Goal: Book appointment/travel/reservation

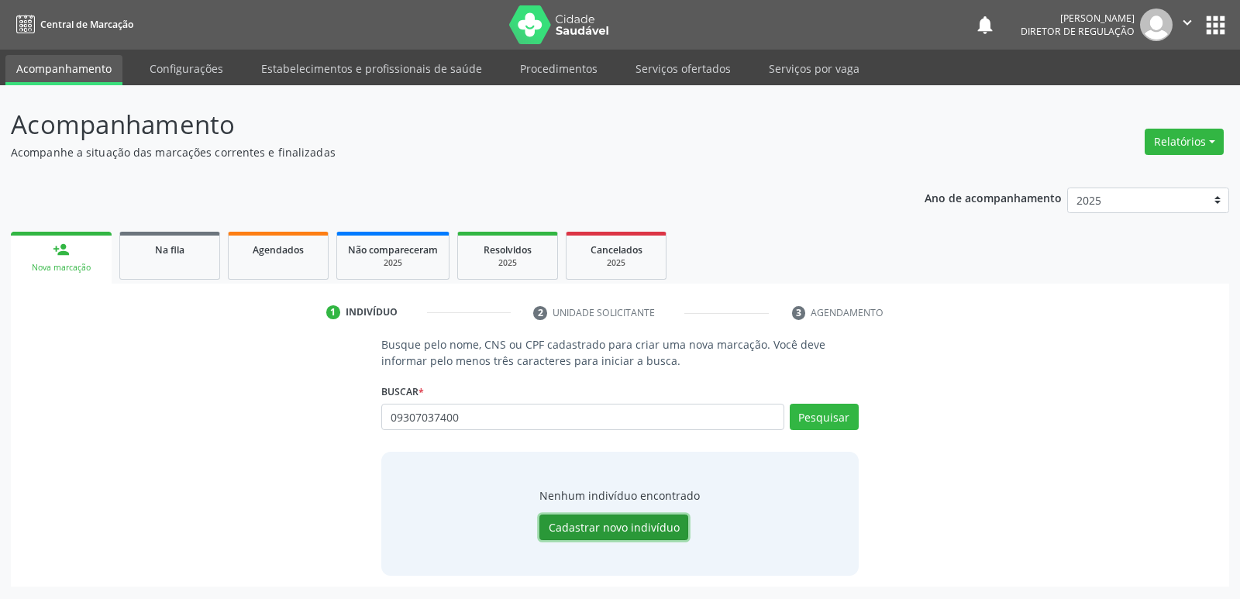
click at [665, 524] on button "Cadastrar novo indivíduo" at bounding box center [613, 527] width 149 height 26
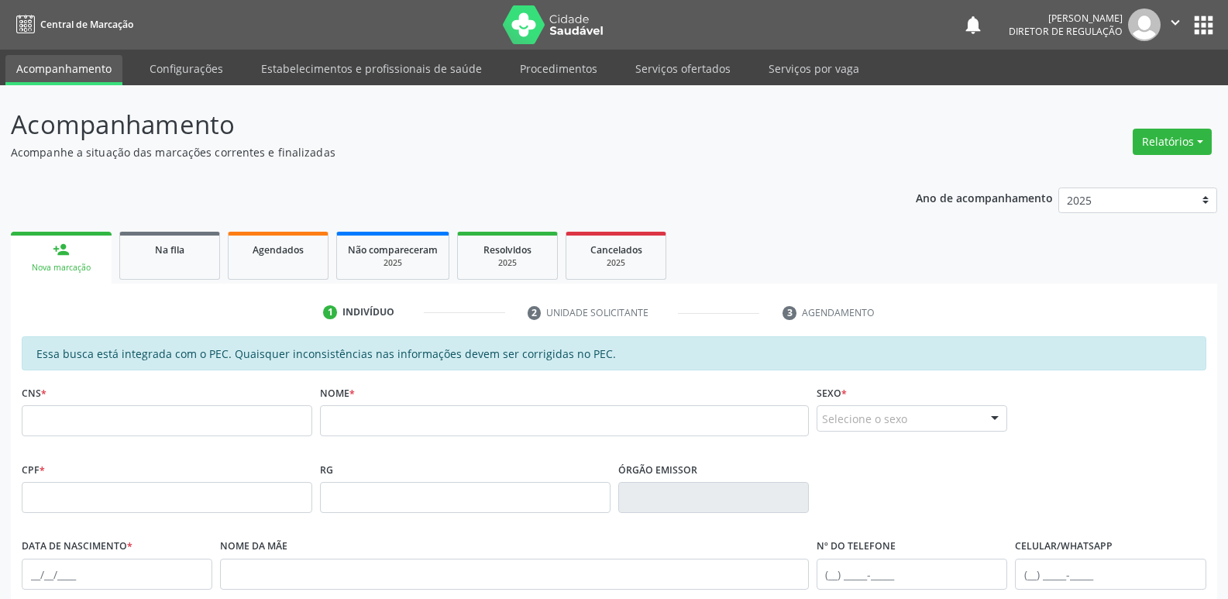
scroll to position [77, 0]
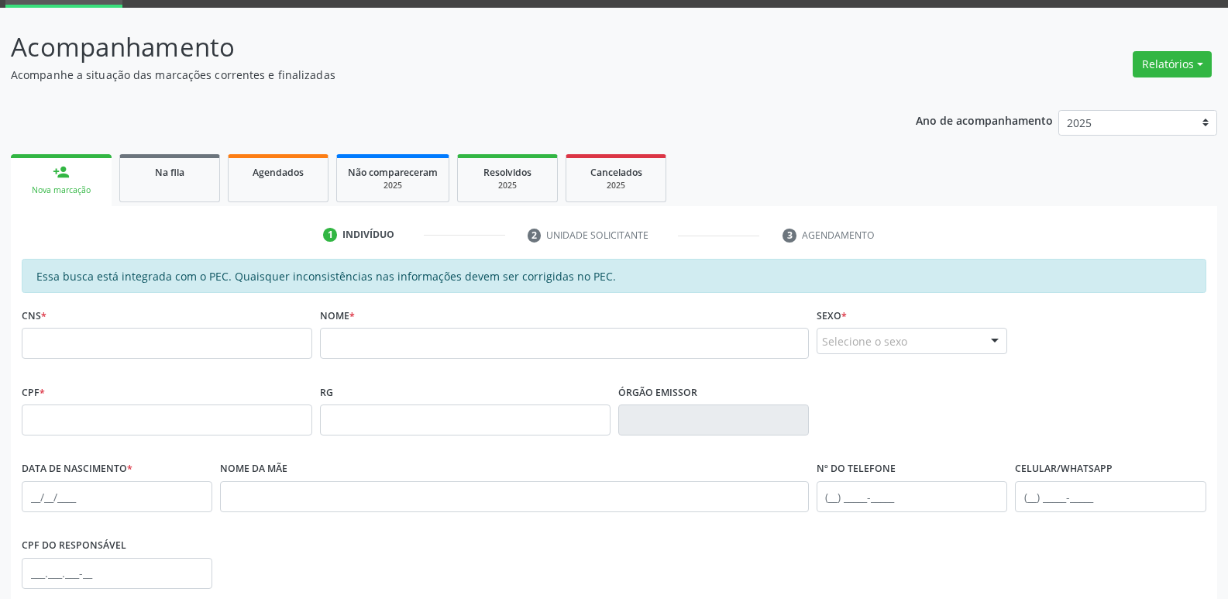
click at [121, 325] on div "CNS *" at bounding box center [167, 331] width 291 height 55
click at [119, 338] on input "text" at bounding box center [167, 343] width 291 height 31
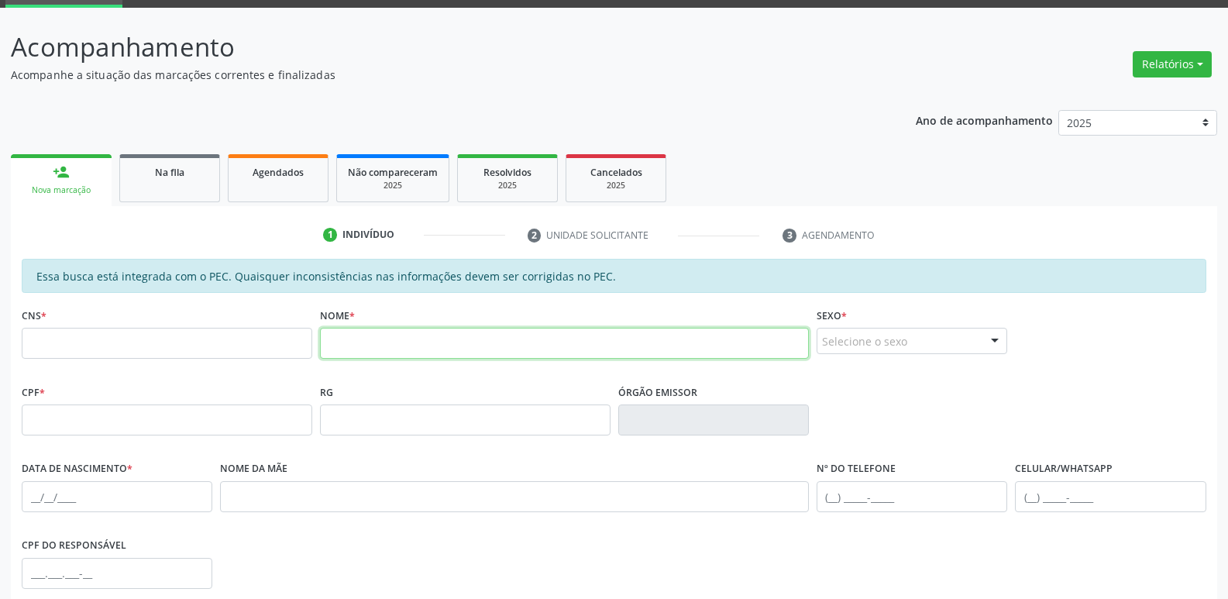
click at [350, 342] on input "text" at bounding box center [564, 343] width 489 height 31
type input "glebem [PERSON_NAME]"
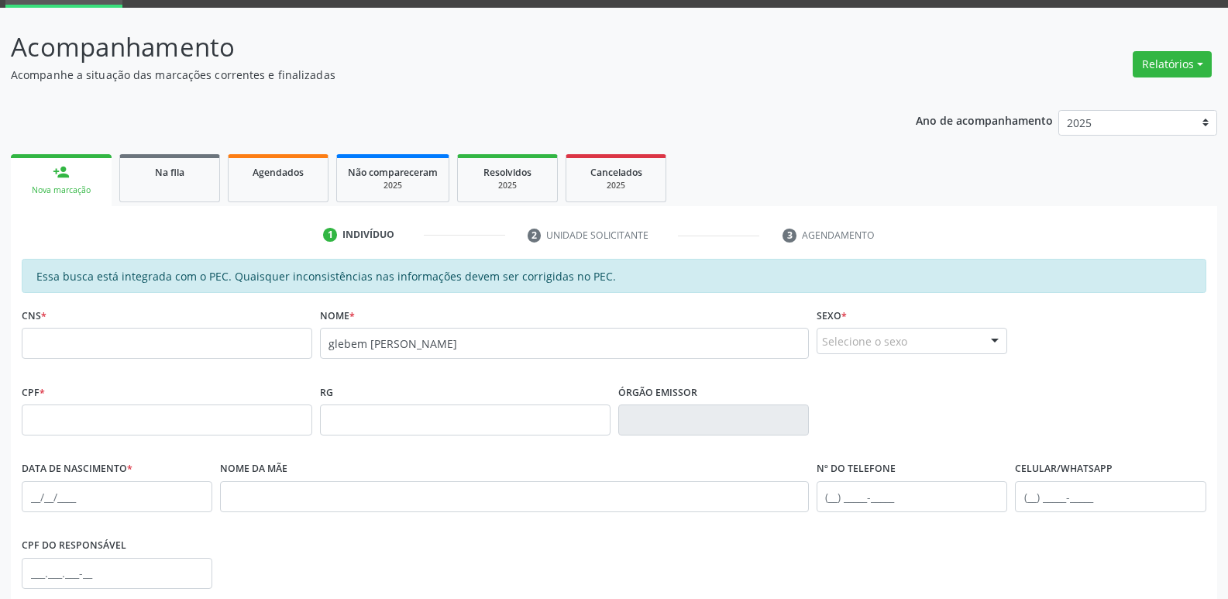
click at [883, 334] on div "Selecione o sexo" at bounding box center [912, 341] width 191 height 26
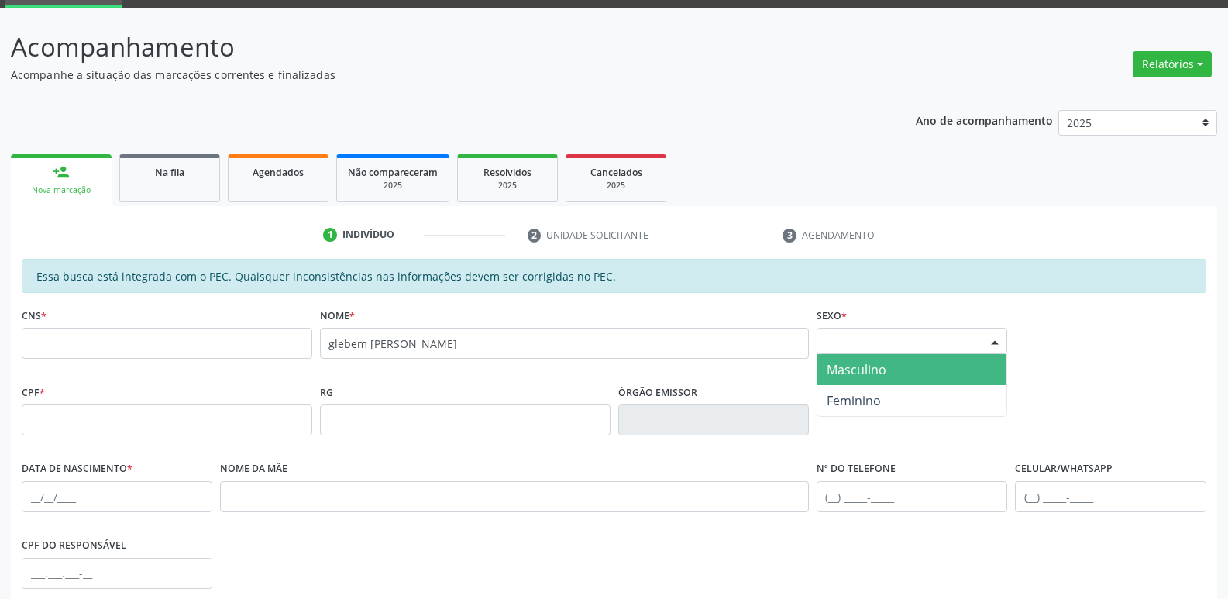
click at [876, 374] on span "Masculino" at bounding box center [857, 369] width 60 height 17
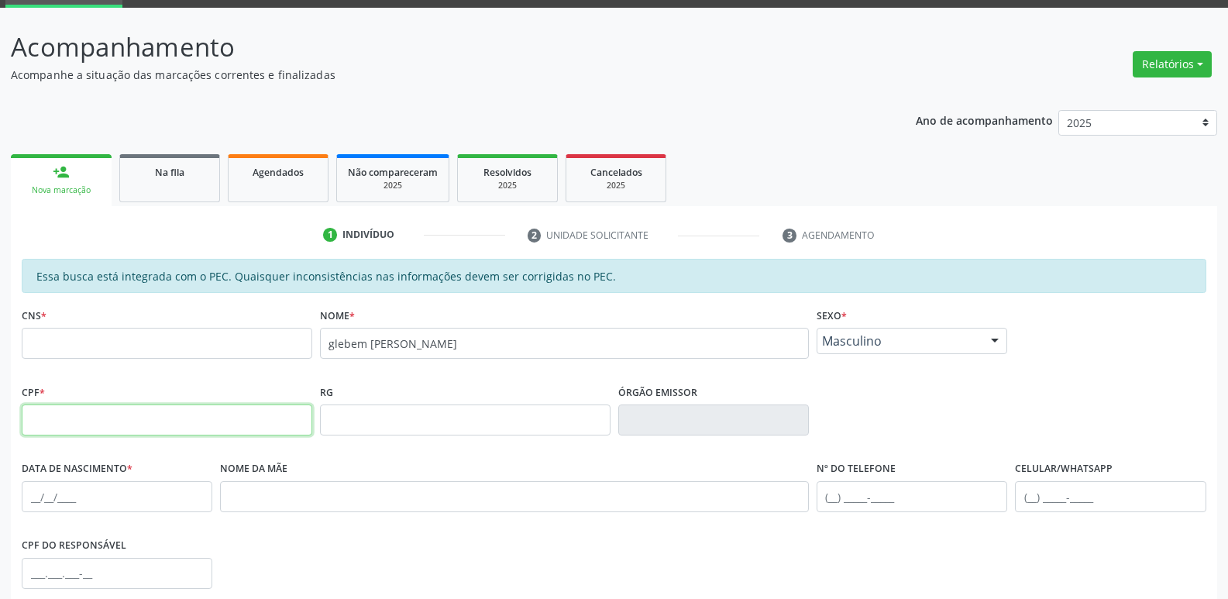
click at [184, 414] on input "text" at bounding box center [167, 419] width 291 height 31
type input "093.070.374-00"
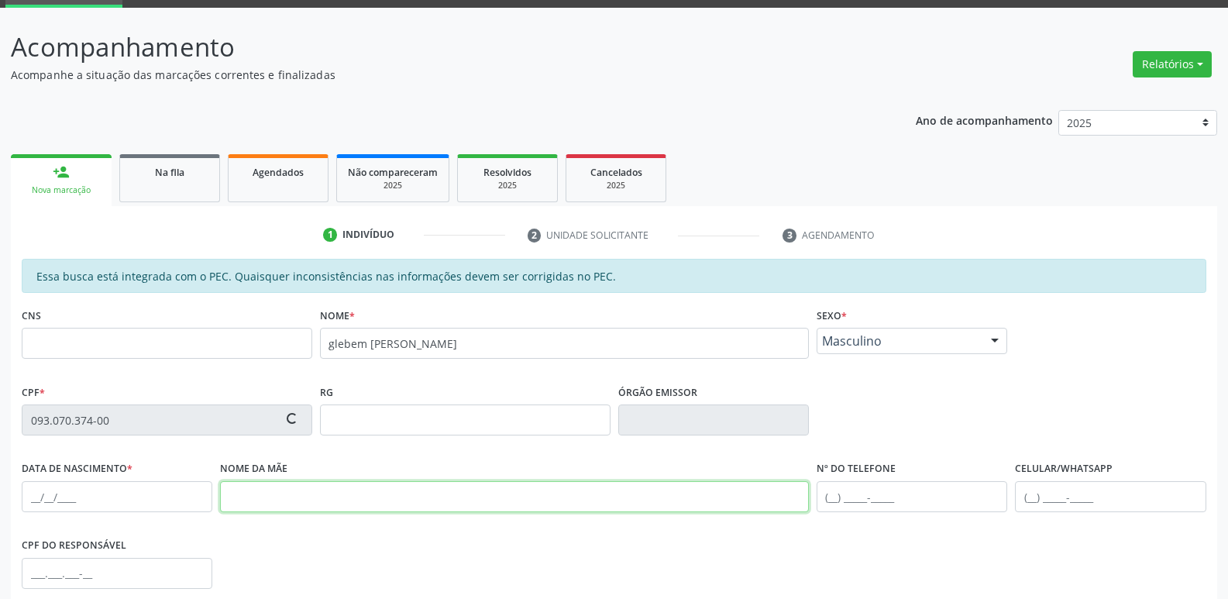
click at [335, 500] on input "text" at bounding box center [514, 496] width 589 height 31
click at [326, 495] on input "hrlrnita [PERSON_NAME]" at bounding box center [514, 496] width 589 height 31
click at [273, 496] on input "hrlrnita [PERSON_NAME]" at bounding box center [514, 496] width 589 height 31
click at [233, 494] on input "[PERSON_NAME]" at bounding box center [514, 496] width 589 height 31
click at [236, 497] on input "[PERSON_NAME]" at bounding box center [514, 496] width 589 height 31
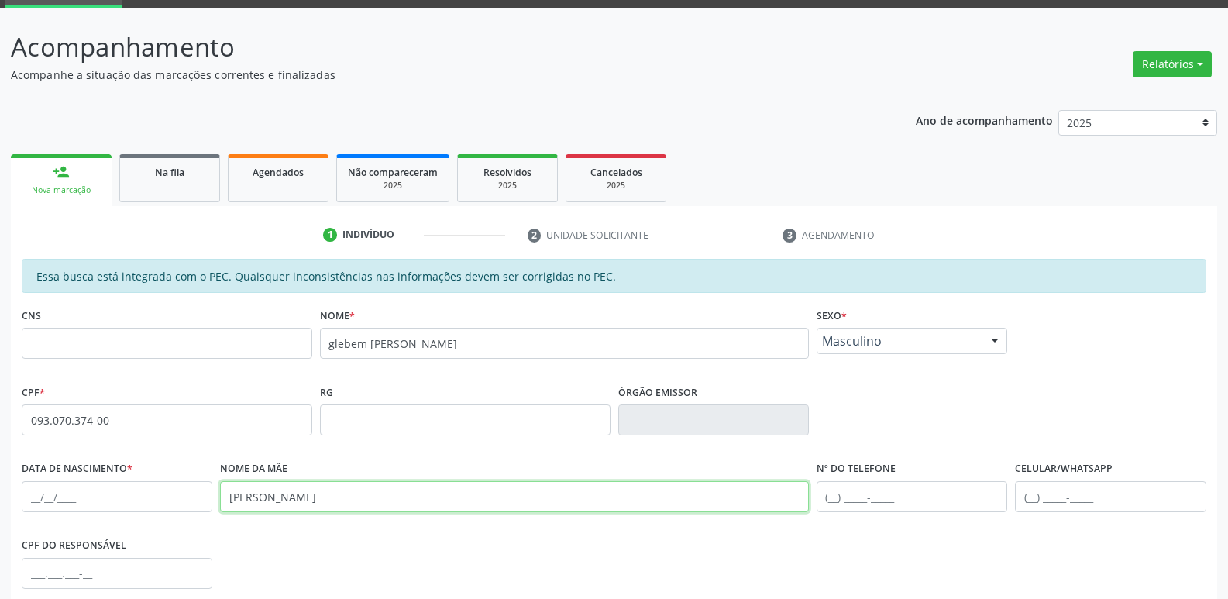
click at [252, 497] on input "[PERSON_NAME]" at bounding box center [514, 496] width 589 height 31
click at [254, 497] on input "[PERSON_NAME]" at bounding box center [514, 496] width 589 height 31
type input "[PERSON_NAME]"
click at [42, 495] on input "text" at bounding box center [117, 496] width 191 height 31
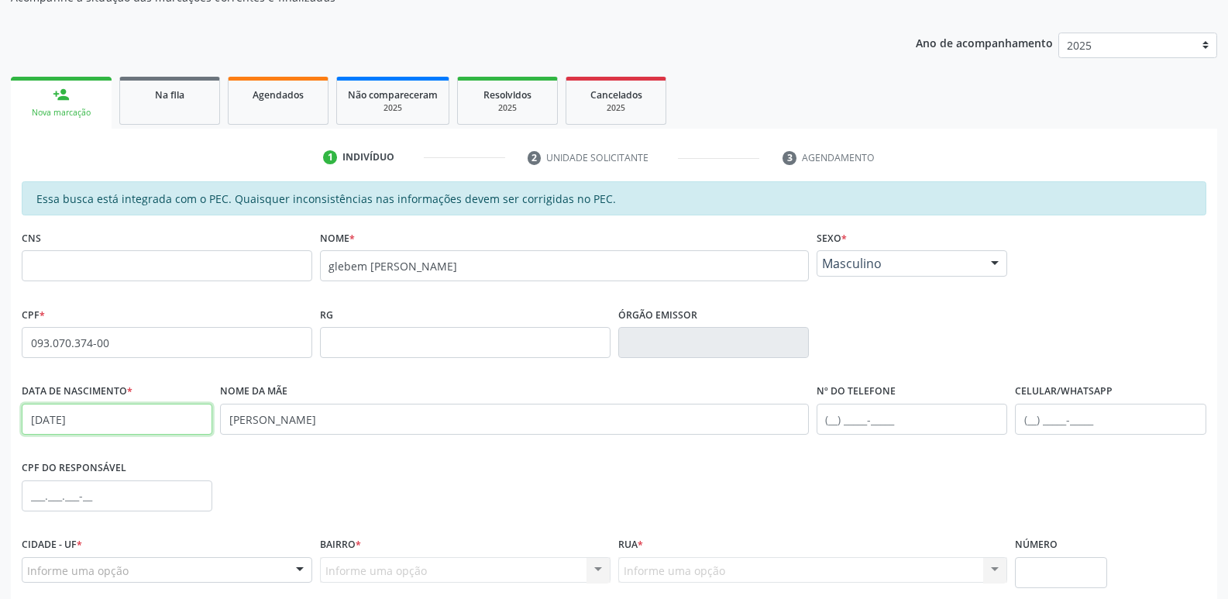
scroll to position [232, 0]
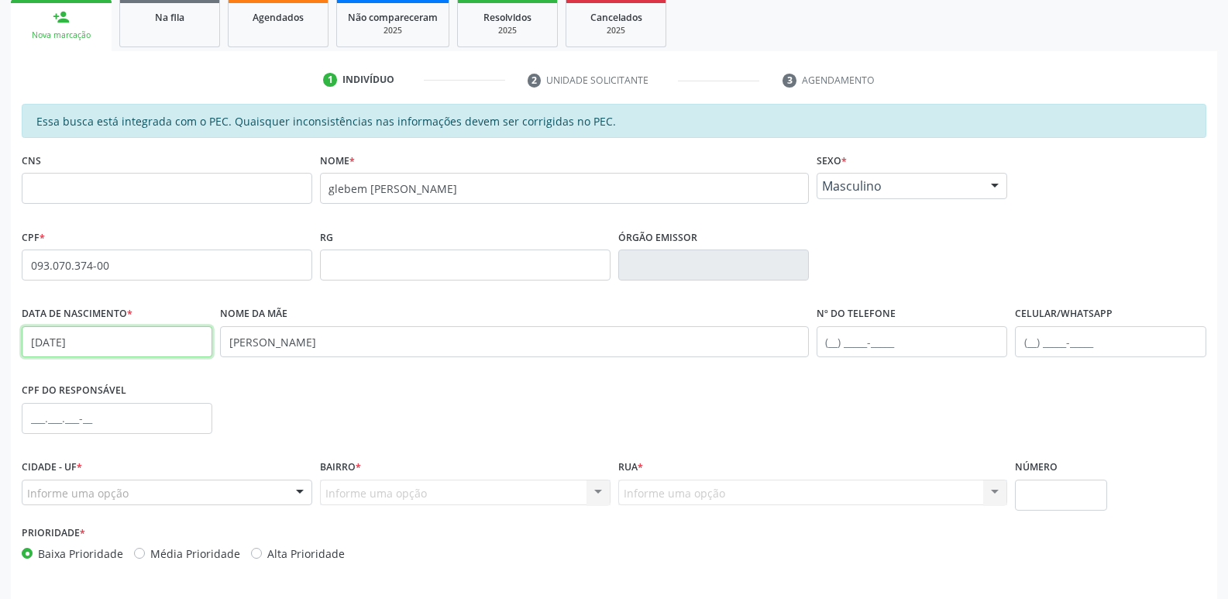
type input "[DATE]"
click at [332, 187] on input "glebem [PERSON_NAME]" at bounding box center [564, 188] width 489 height 31
click at [374, 187] on input "[PERSON_NAME]" at bounding box center [564, 188] width 489 height 31
click at [428, 187] on input "[PERSON_NAME]" at bounding box center [564, 188] width 489 height 31
type input "[PERSON_NAME]"
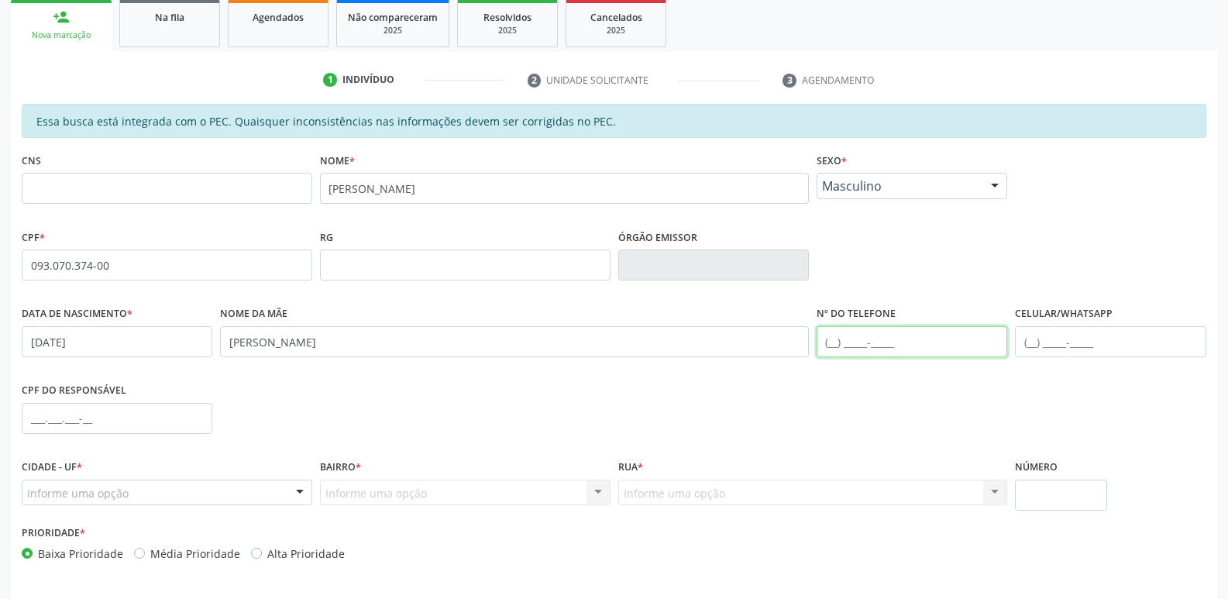
click at [837, 342] on input "text" at bounding box center [912, 341] width 191 height 31
click at [861, 338] on input "(87" at bounding box center [912, 341] width 191 height 31
type input "[PHONE_NUMBER]"
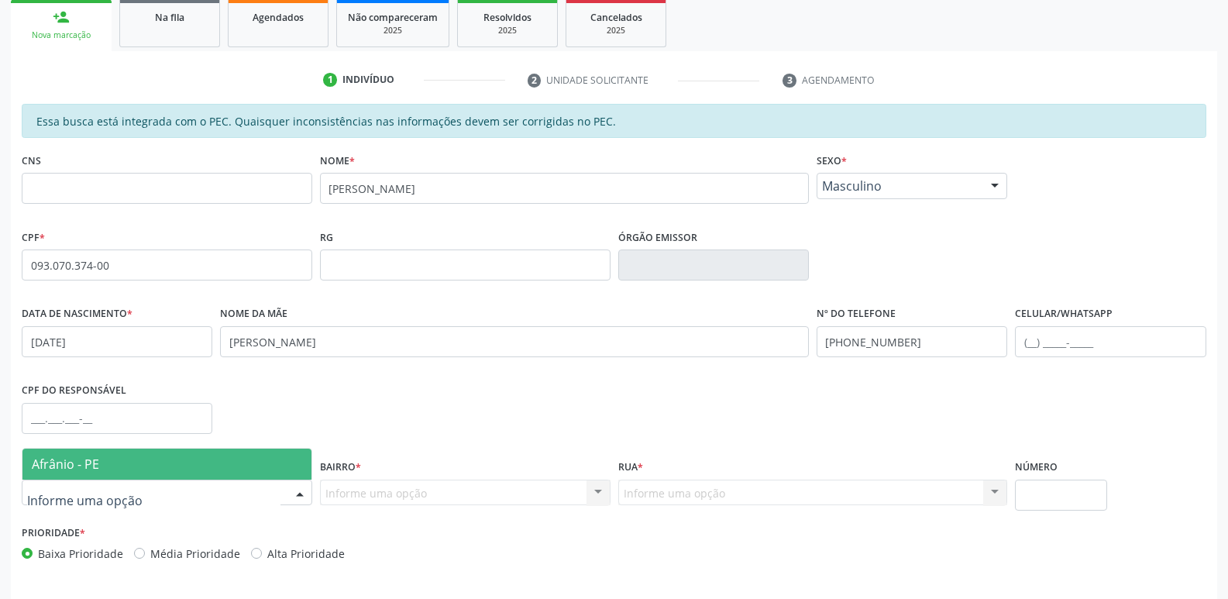
click at [275, 491] on div at bounding box center [167, 493] width 291 height 26
click at [149, 465] on span "Afrânio - PE" at bounding box center [166, 464] width 289 height 31
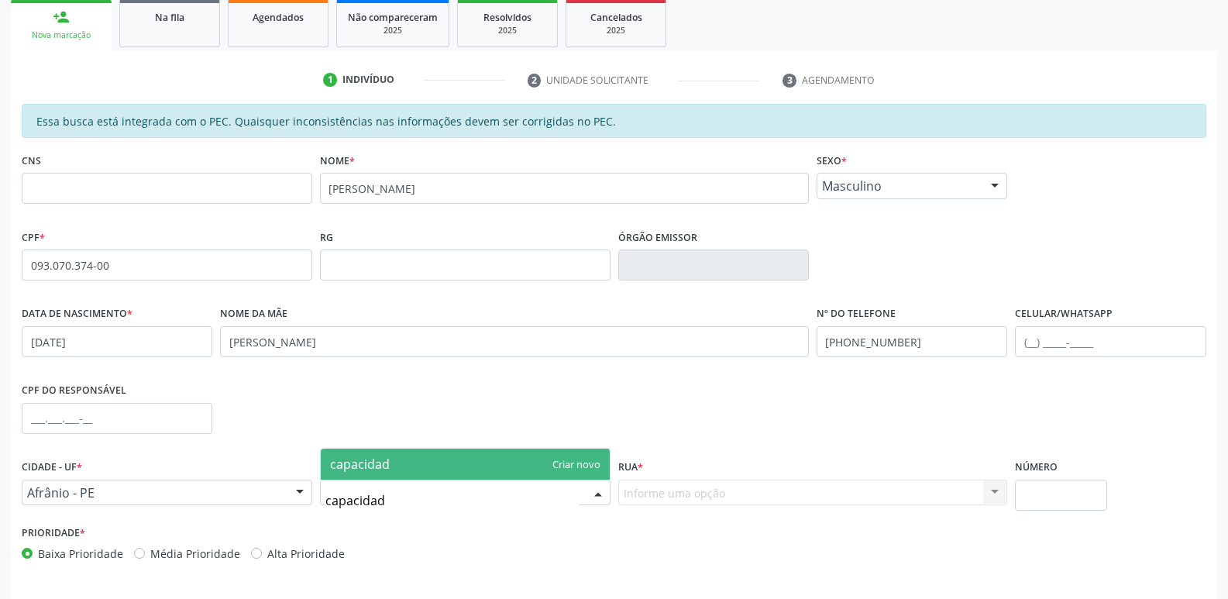
type input "capacidade"
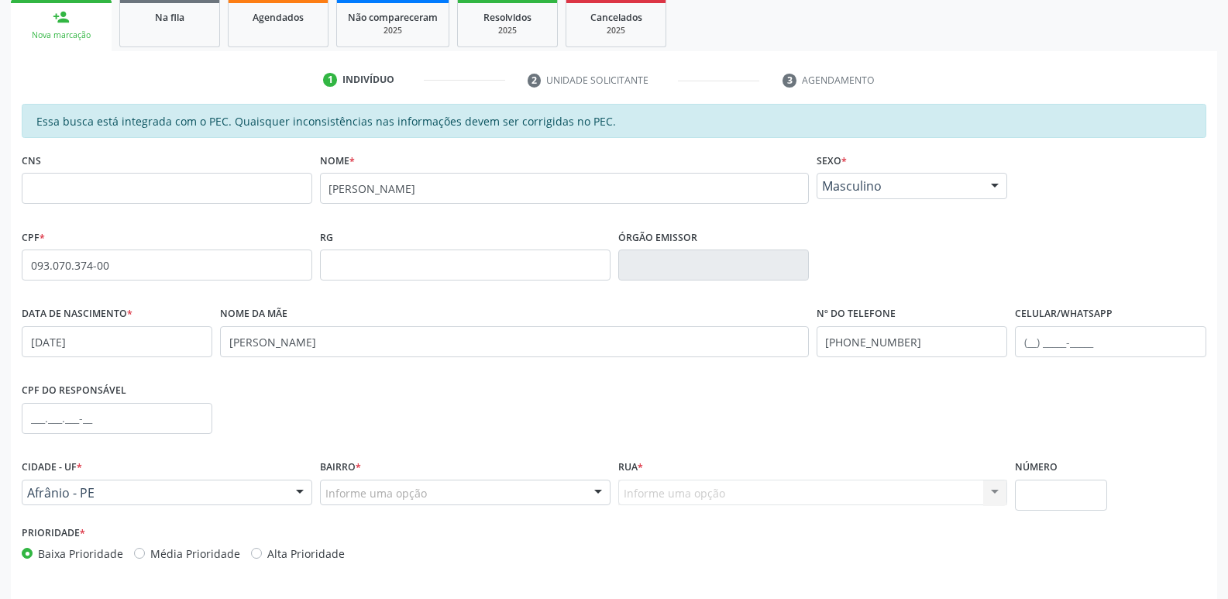
click at [662, 490] on div "Informe uma opção Nenhum resultado encontrado para: " " Nenhuma opção encontrad…" at bounding box center [813, 493] width 390 height 26
click at [566, 491] on div "Informe uma opção" at bounding box center [465, 493] width 291 height 26
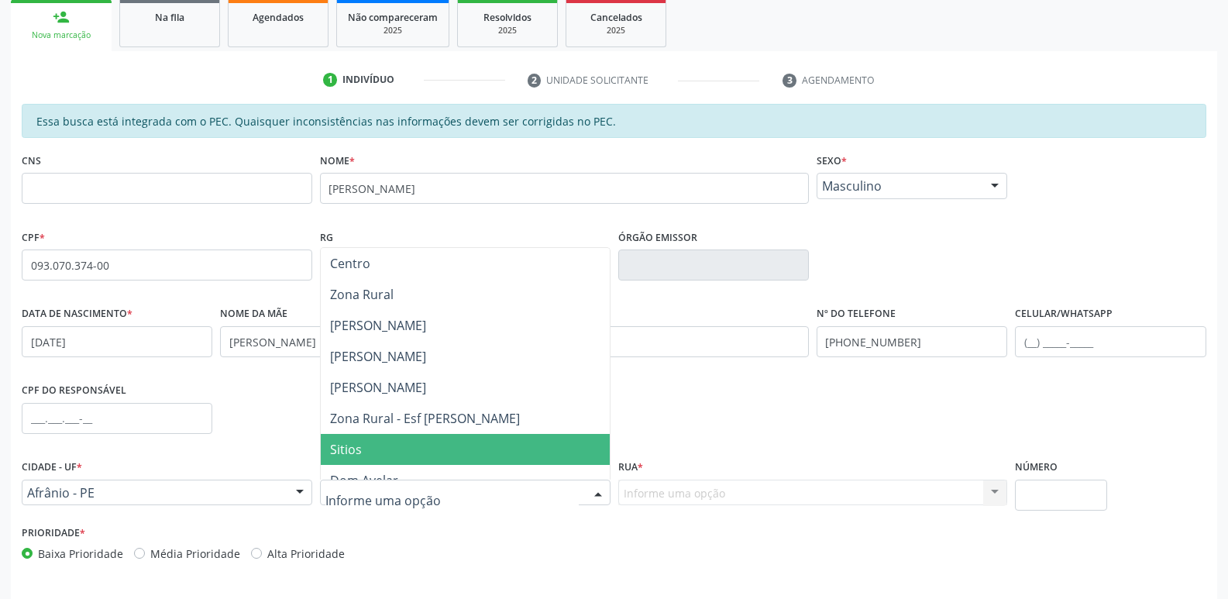
click at [436, 459] on span "Sitios" at bounding box center [465, 449] width 289 height 31
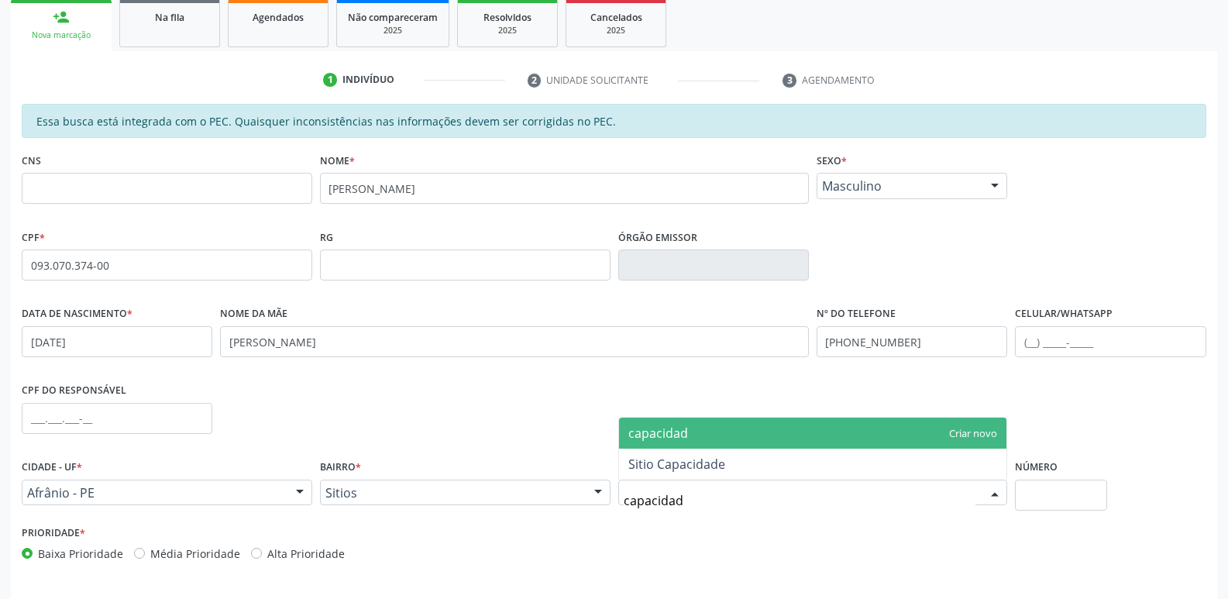
type input "capacidade"
click at [677, 434] on span "capacidade" at bounding box center [661, 433] width 67 height 17
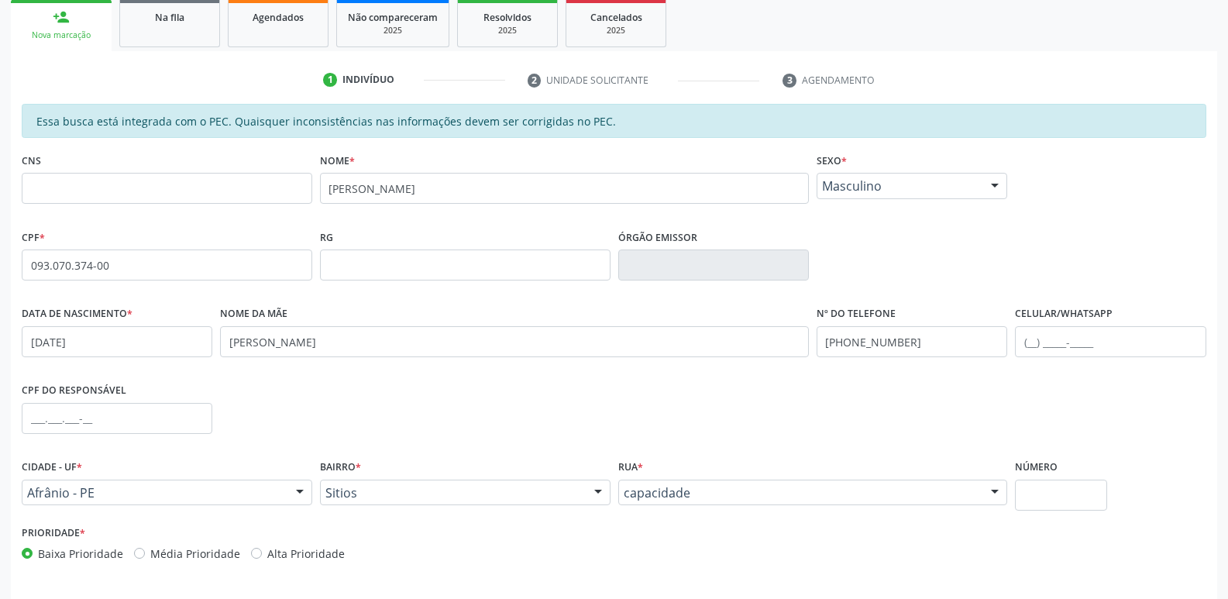
scroll to position [286, 0]
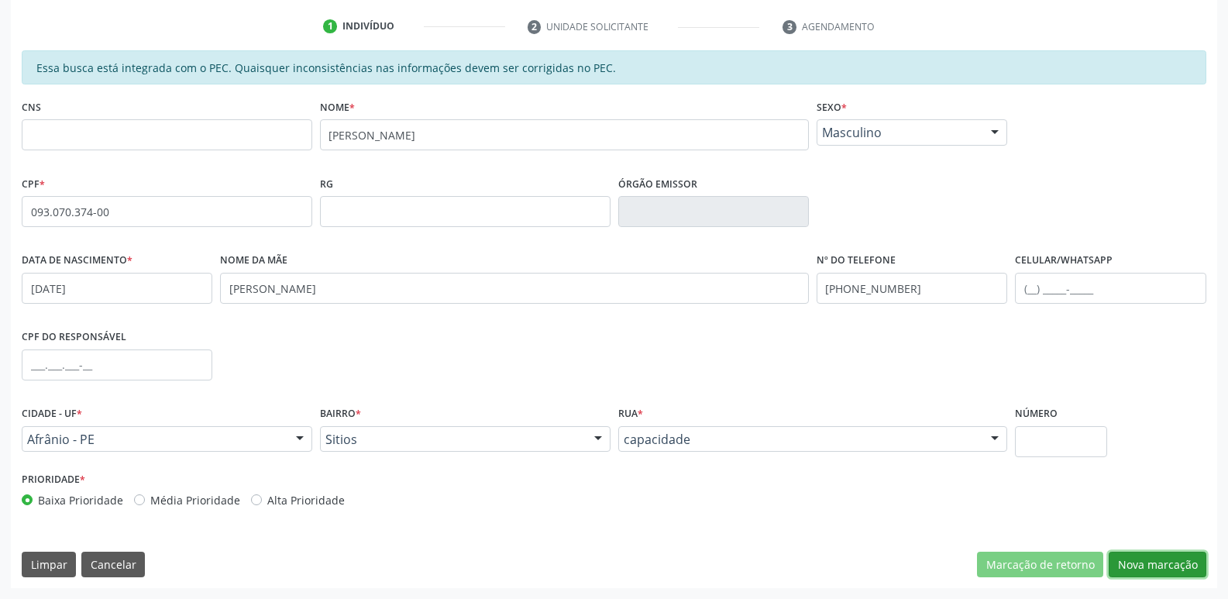
click at [1172, 564] on button "Nova marcação" at bounding box center [1158, 565] width 98 height 26
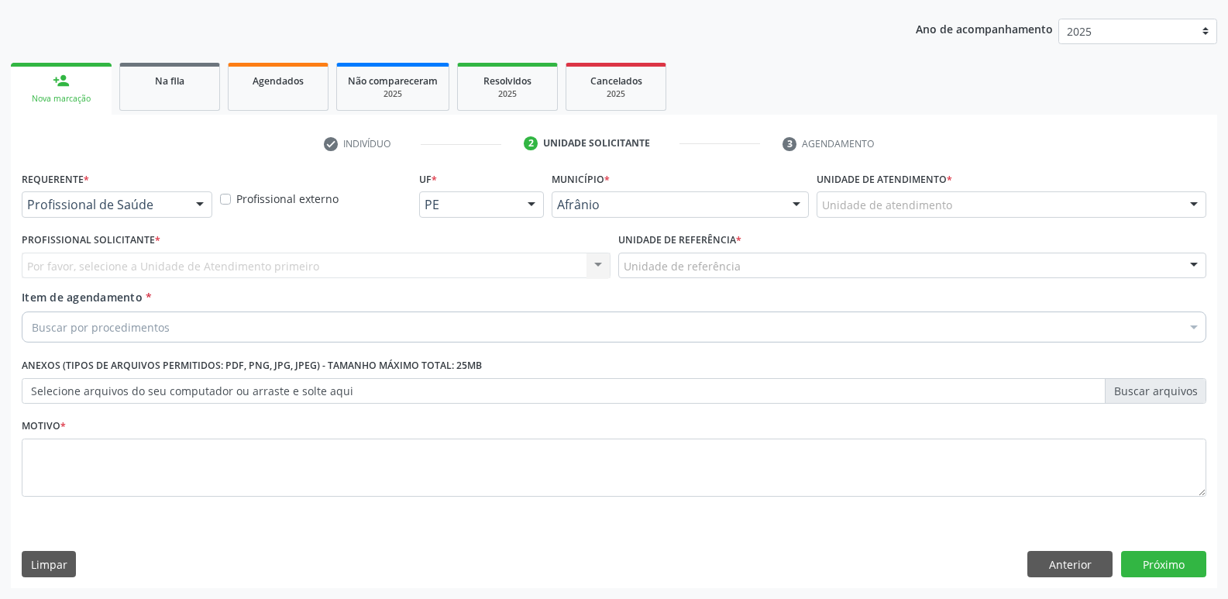
scroll to position [169, 0]
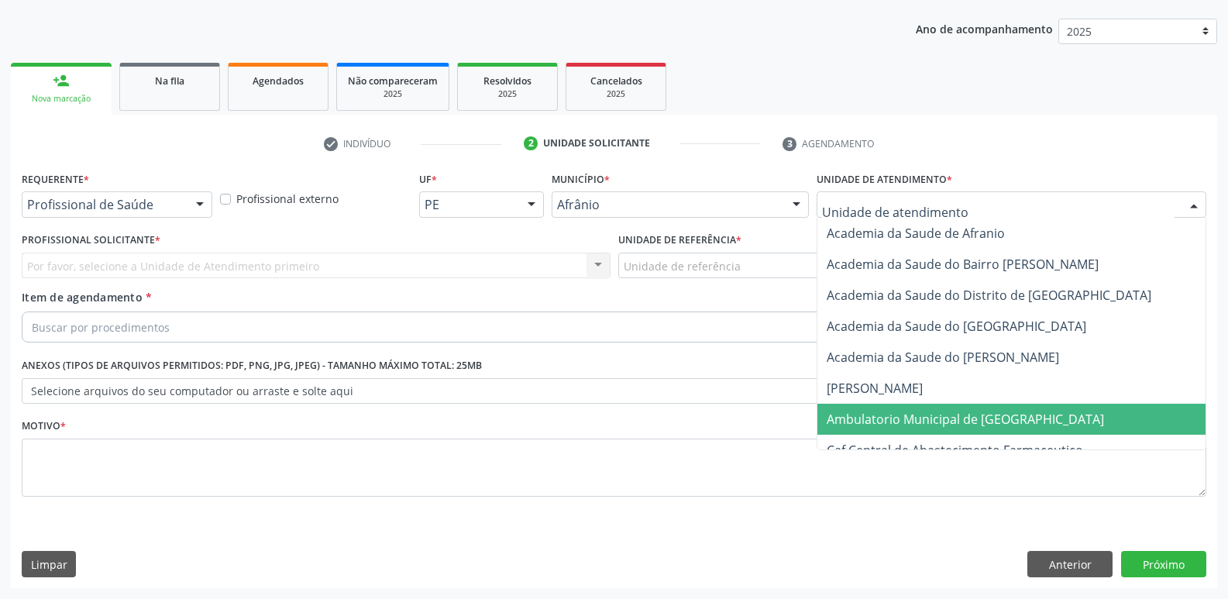
click at [896, 420] on span "Ambulatorio Municipal de [GEOGRAPHIC_DATA]" at bounding box center [965, 419] width 277 height 17
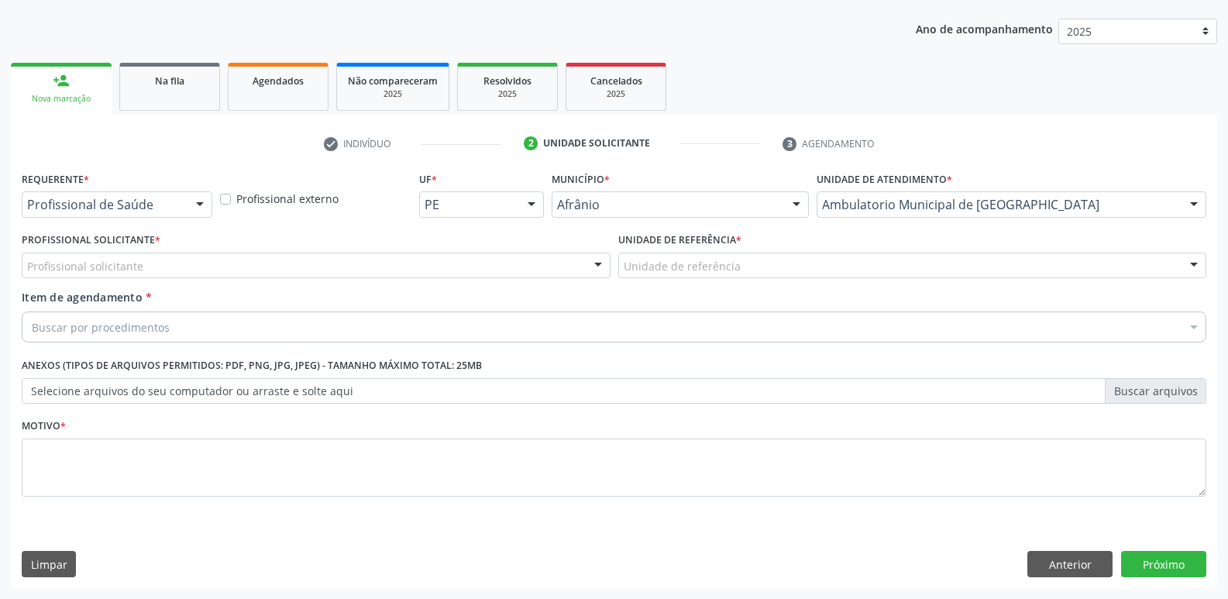
click at [744, 263] on div "Unidade de referência" at bounding box center [912, 266] width 589 height 26
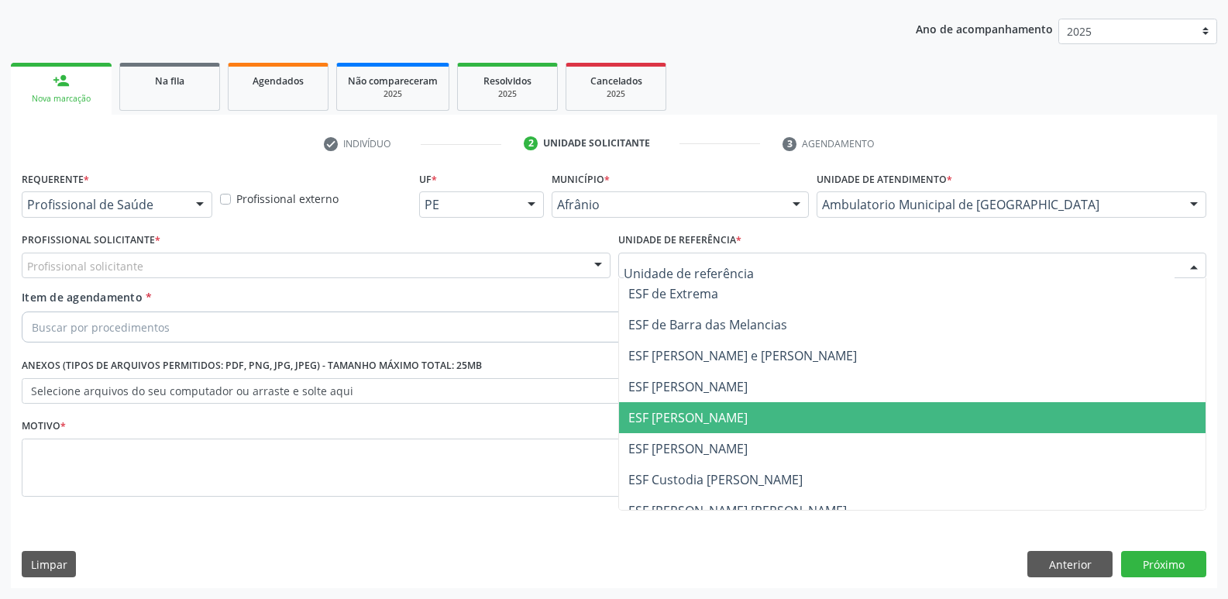
drag, startPoint x: 703, startPoint y: 420, endPoint x: 679, endPoint y: 411, distance: 26.5
click at [703, 418] on span "ESF [PERSON_NAME]" at bounding box center [687, 417] width 119 height 17
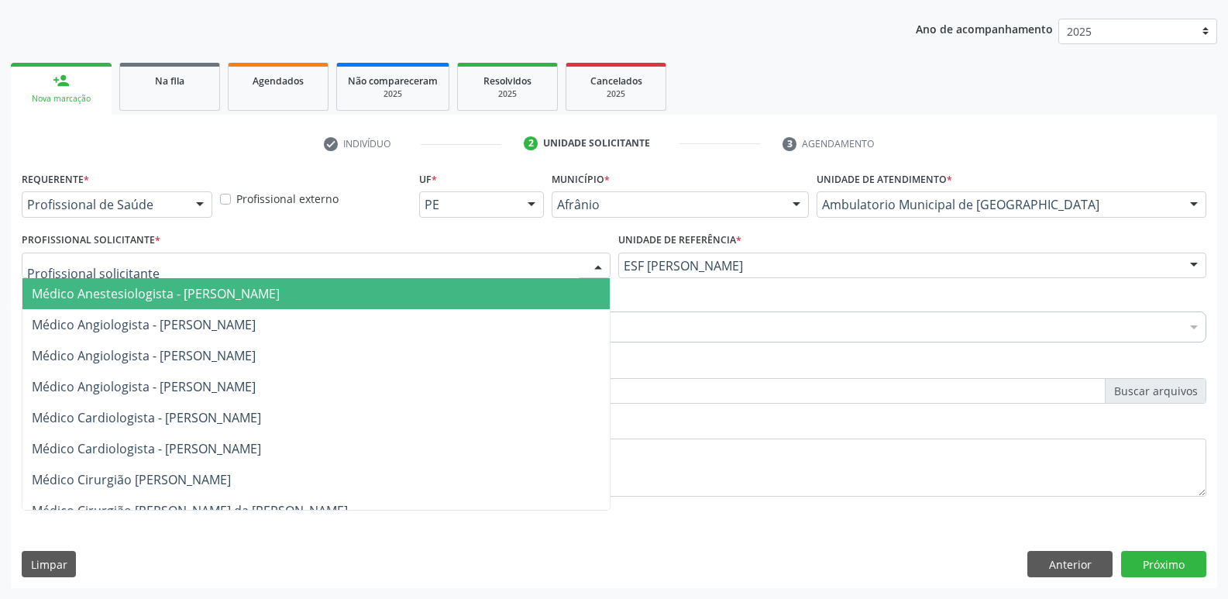
click at [452, 256] on div at bounding box center [316, 266] width 589 height 26
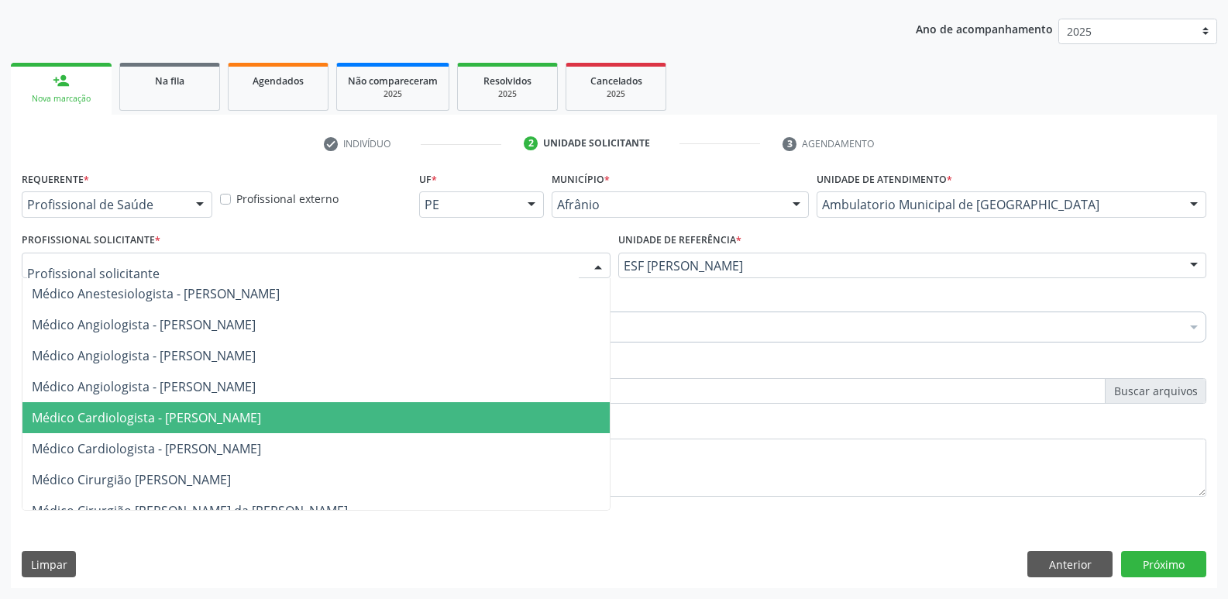
click at [421, 414] on span "Médico Cardiologista - [PERSON_NAME]" at bounding box center [315, 417] width 587 height 31
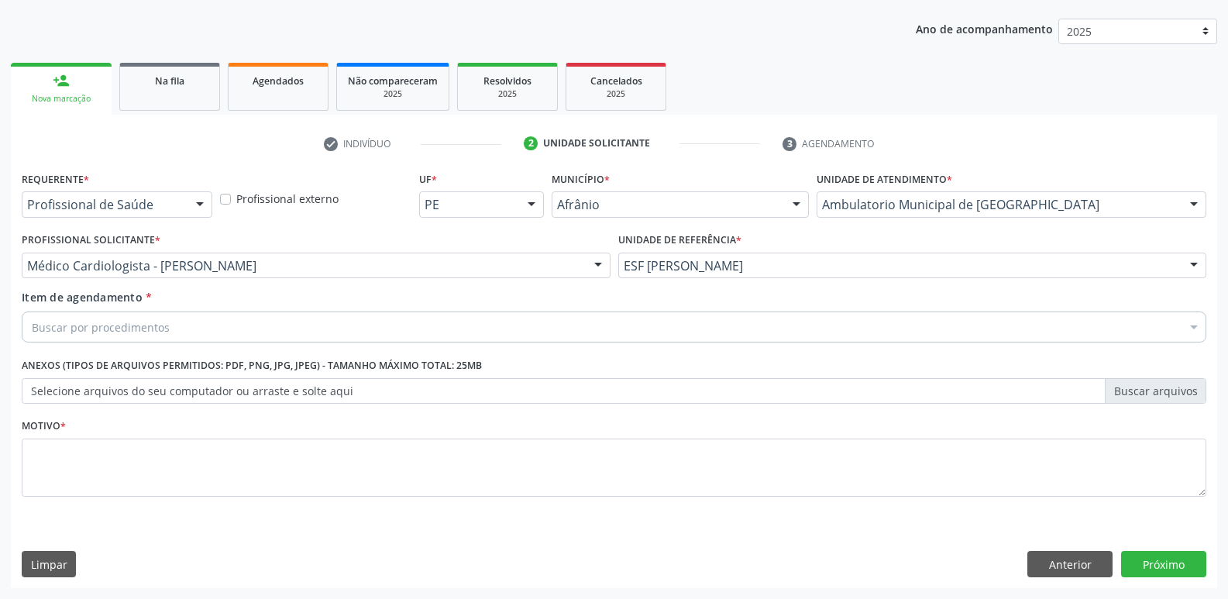
click at [329, 322] on div "Buscar por procedimentos" at bounding box center [614, 326] width 1185 height 31
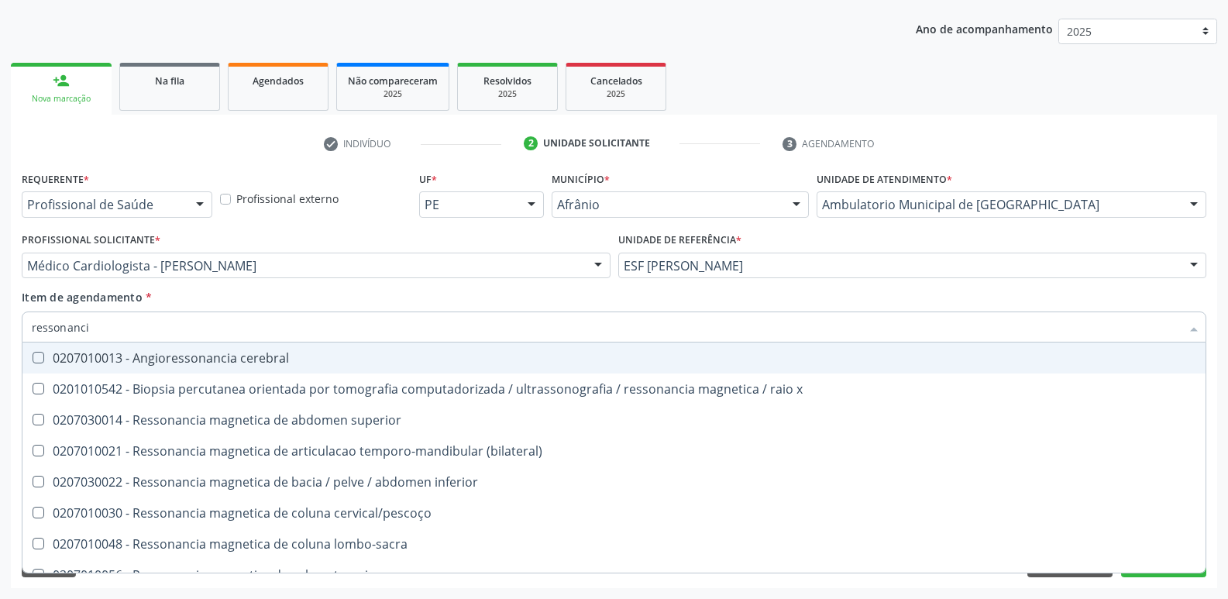
type input "ressonancia"
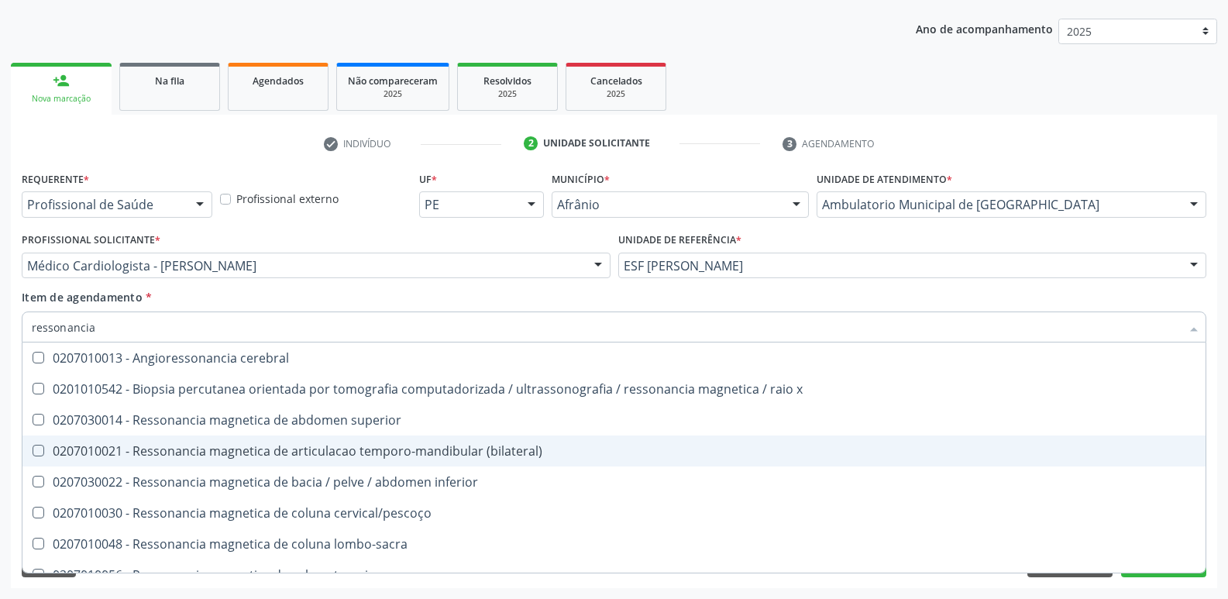
scroll to position [155, 0]
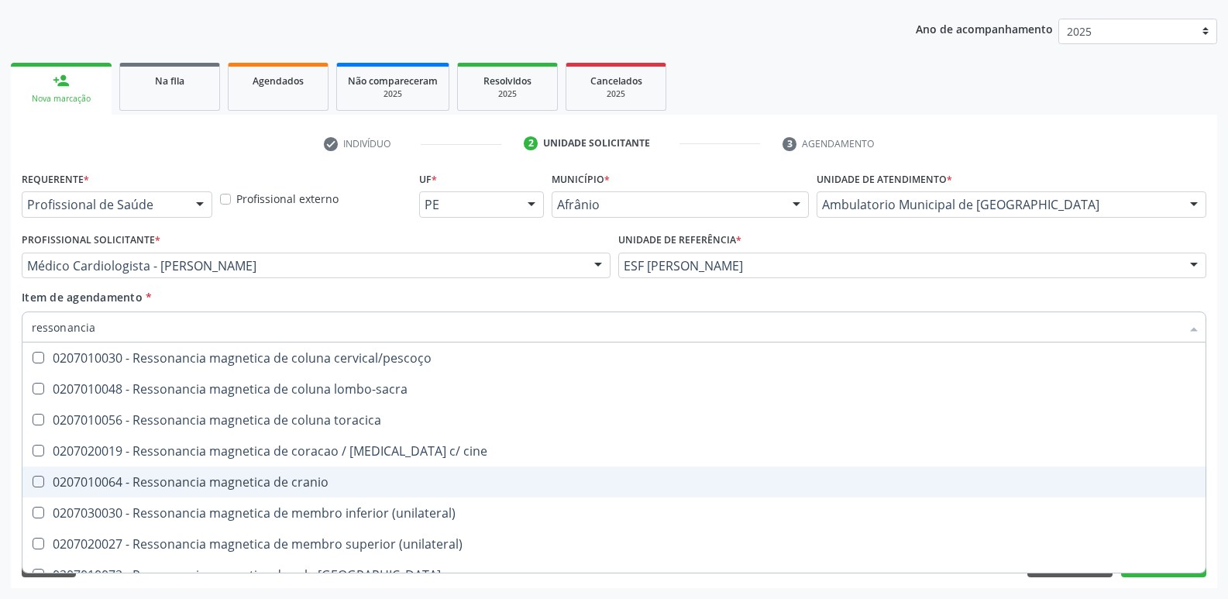
click at [342, 481] on div "0207010064 - Ressonancia magnetica de cranio" at bounding box center [614, 482] width 1164 height 12
checkbox cranio "true"
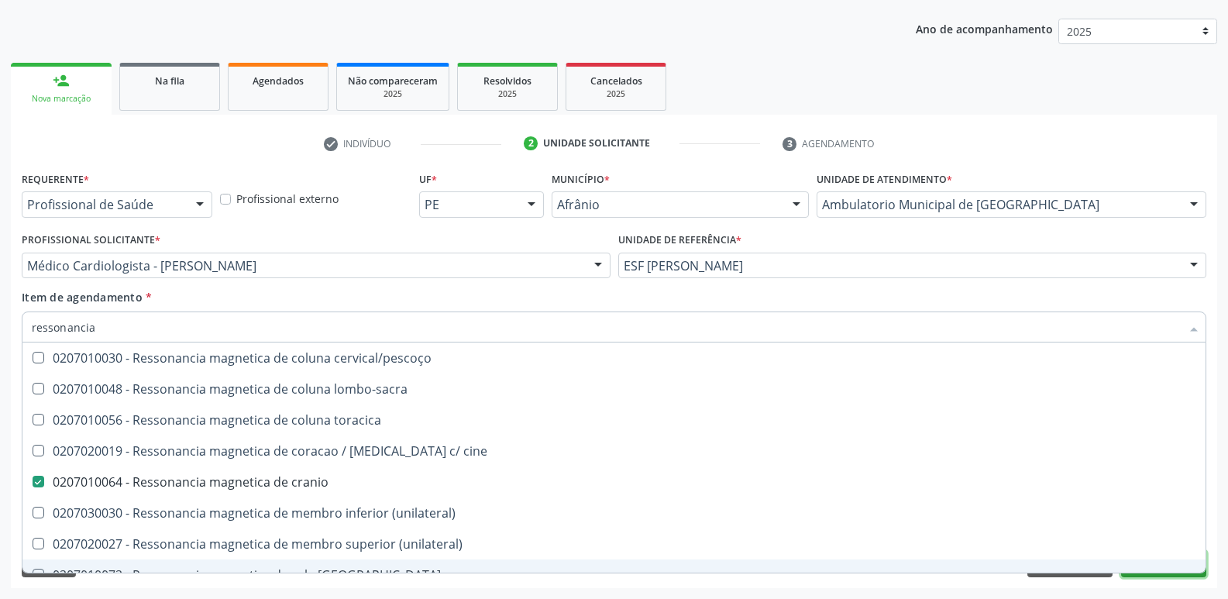
click at [1134, 573] on button "Próximo" at bounding box center [1163, 564] width 85 height 26
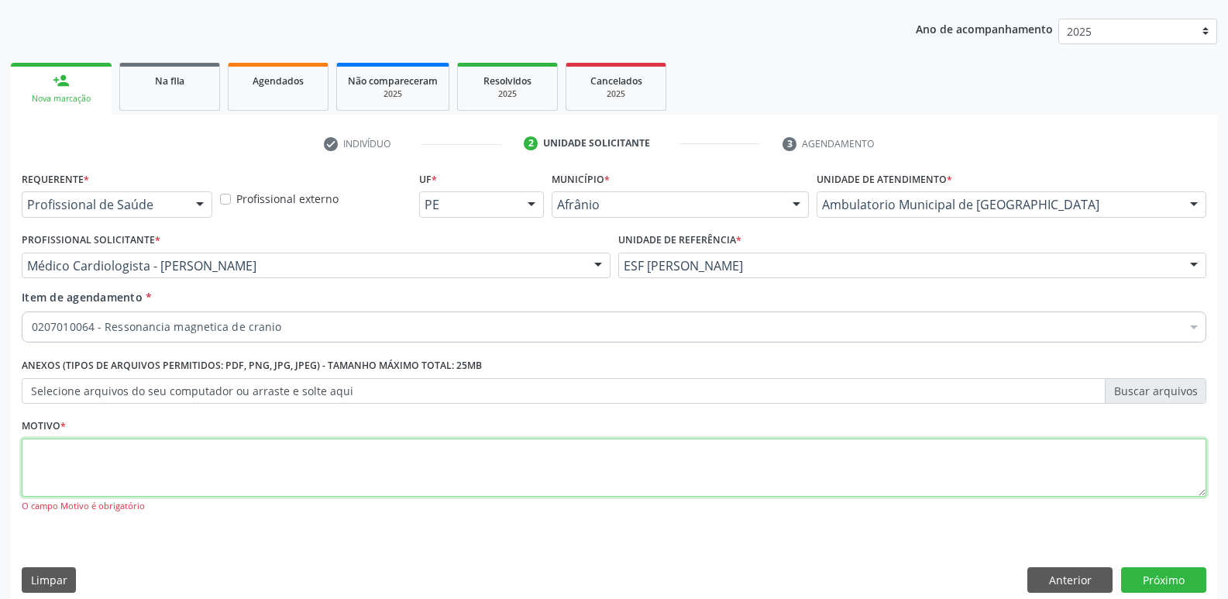
click at [593, 449] on textarea at bounding box center [614, 467] width 1185 height 59
type textarea "*"
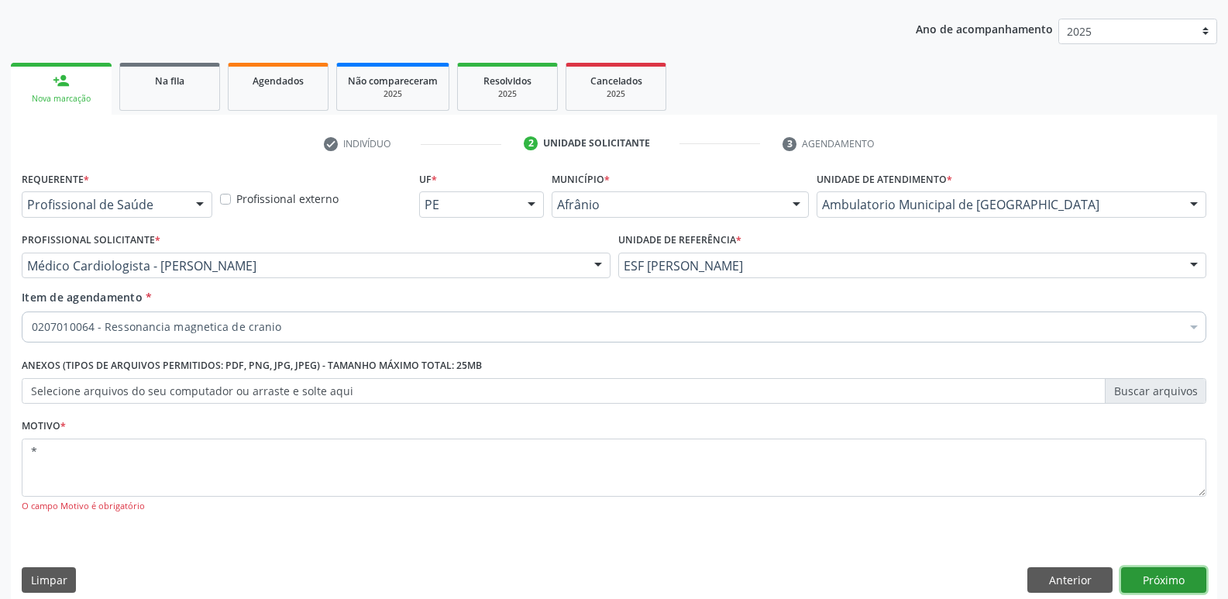
click at [1170, 577] on button "Próximo" at bounding box center [1163, 580] width 85 height 26
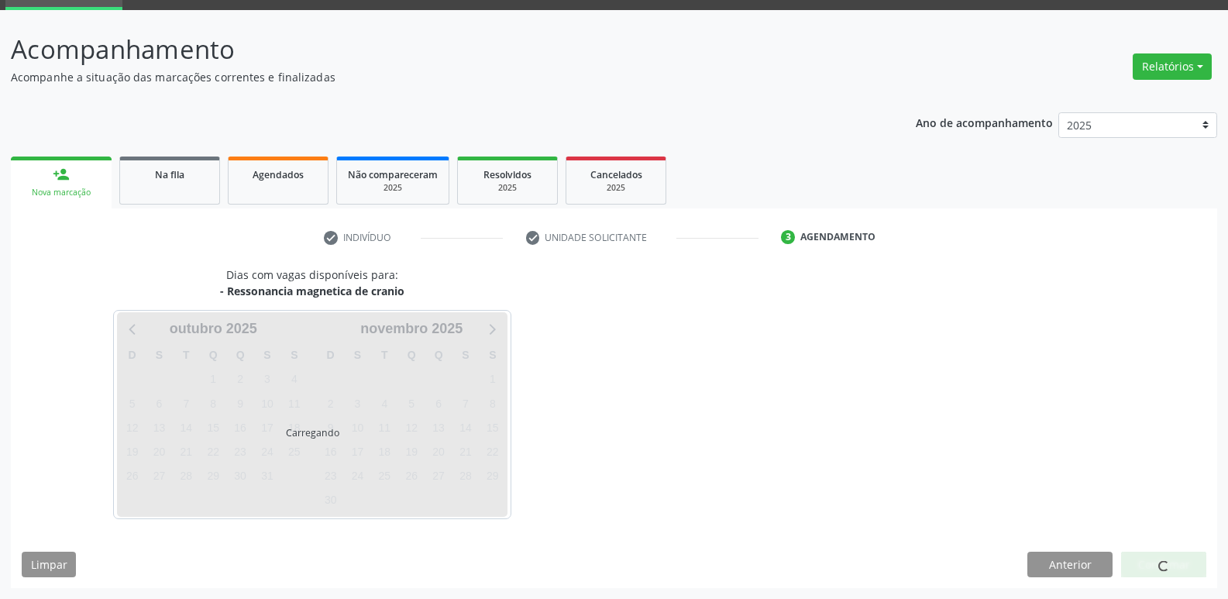
scroll to position [75, 0]
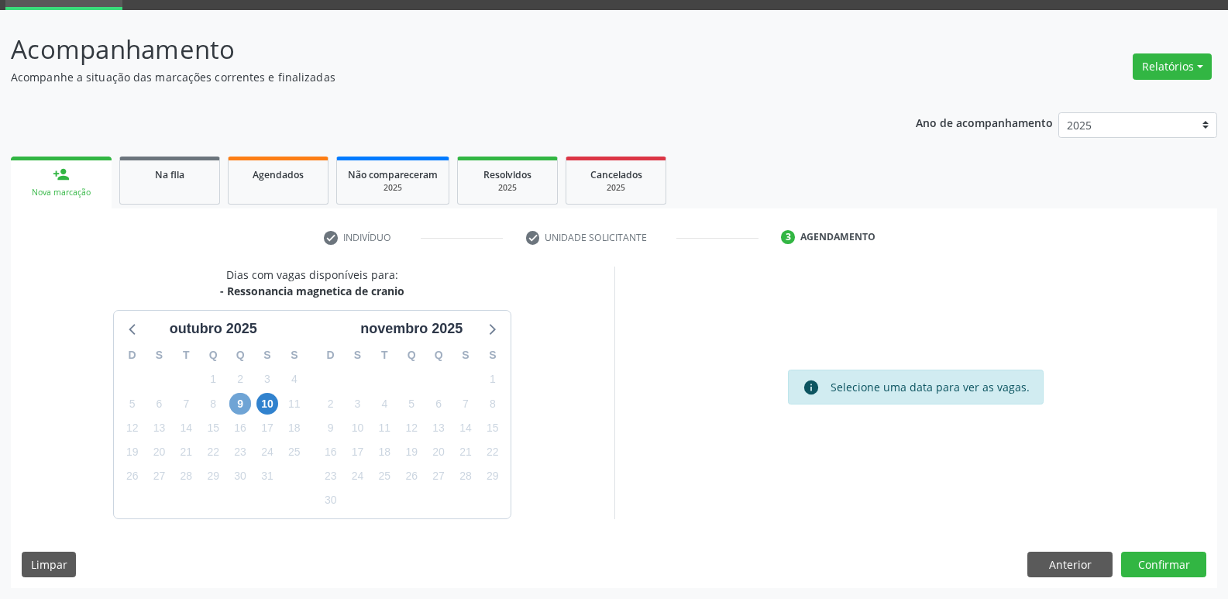
click at [239, 409] on span "9" at bounding box center [240, 404] width 22 height 22
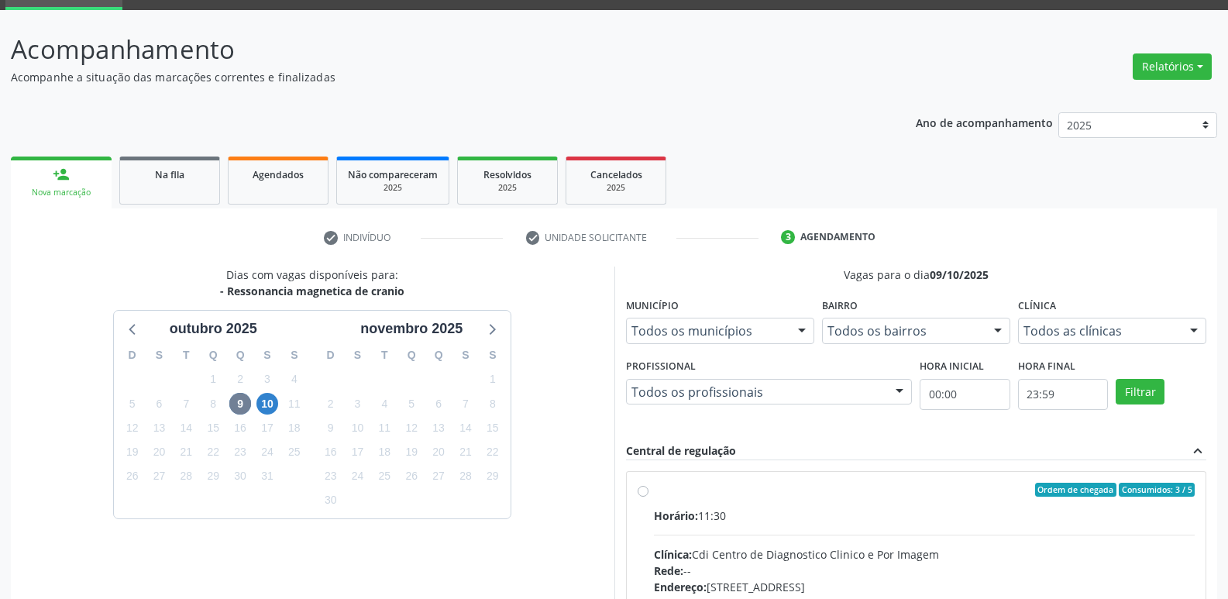
click at [648, 493] on div "Ordem de chegada Consumidos: 3 / 5 Horário: 11:30 Clínica: Cdi Centro de Diagno…" at bounding box center [917, 602] width 558 height 238
radio input "true"
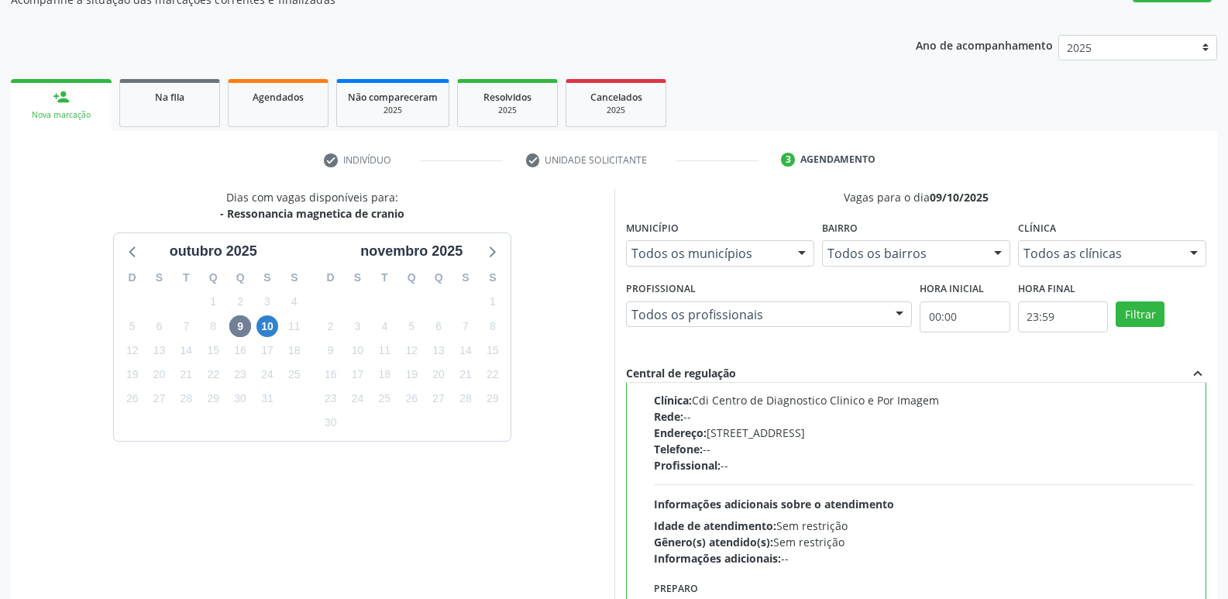
scroll to position [327, 0]
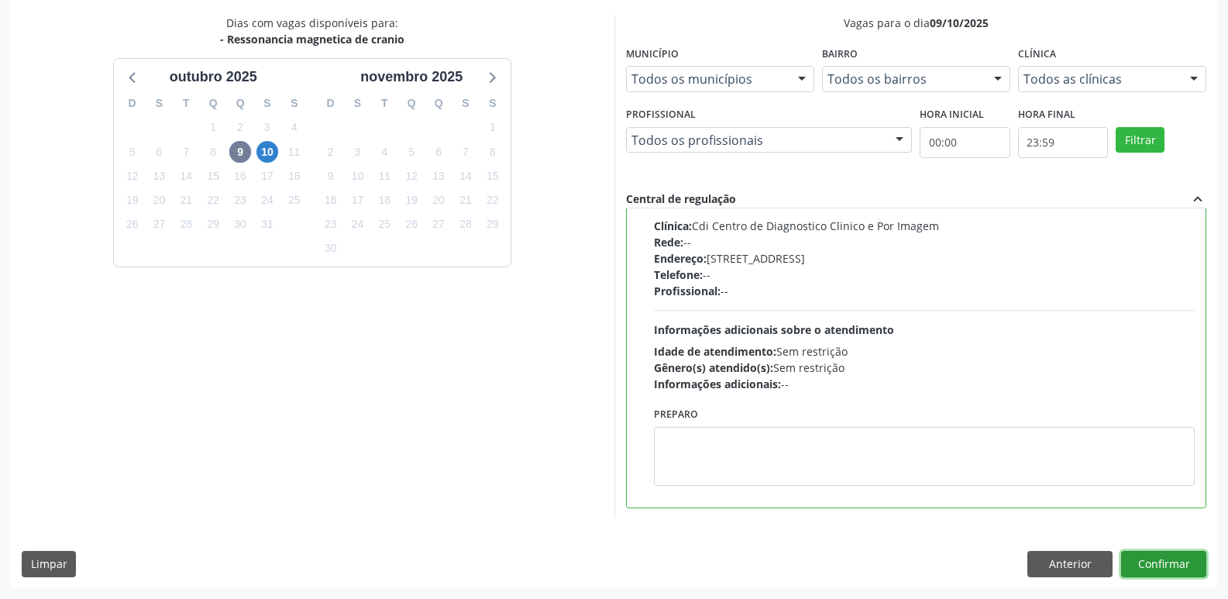
click at [1176, 564] on button "Confirmar" at bounding box center [1163, 564] width 85 height 26
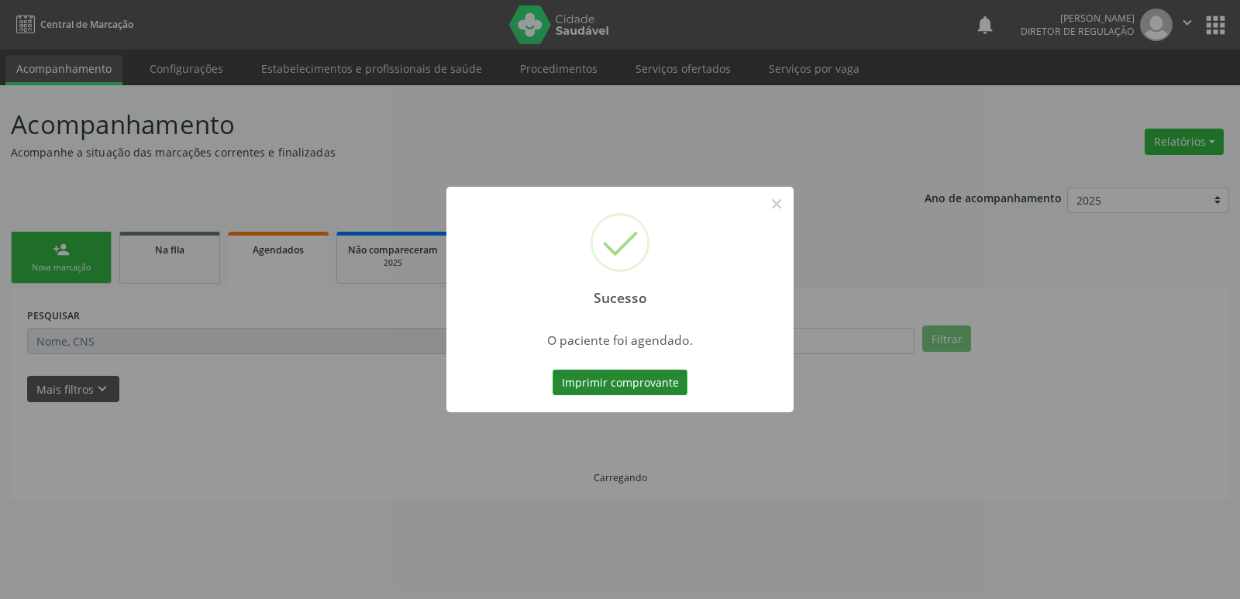
click at [657, 387] on button "Imprimir comprovante" at bounding box center [619, 383] width 135 height 26
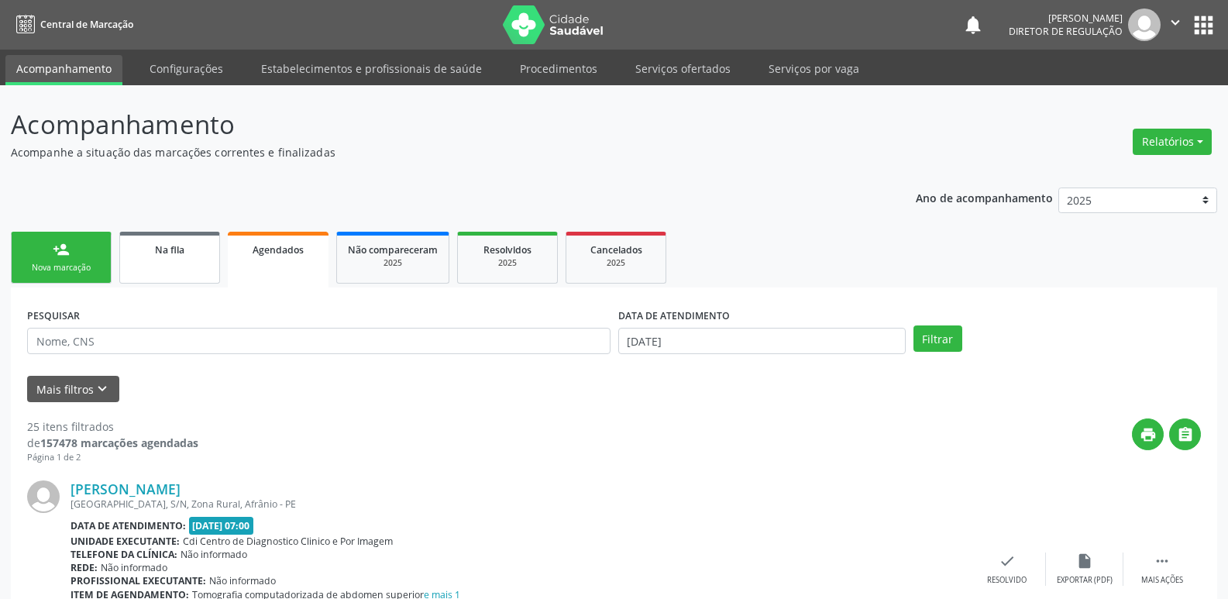
click at [185, 256] on div "Na fila" at bounding box center [169, 249] width 77 height 16
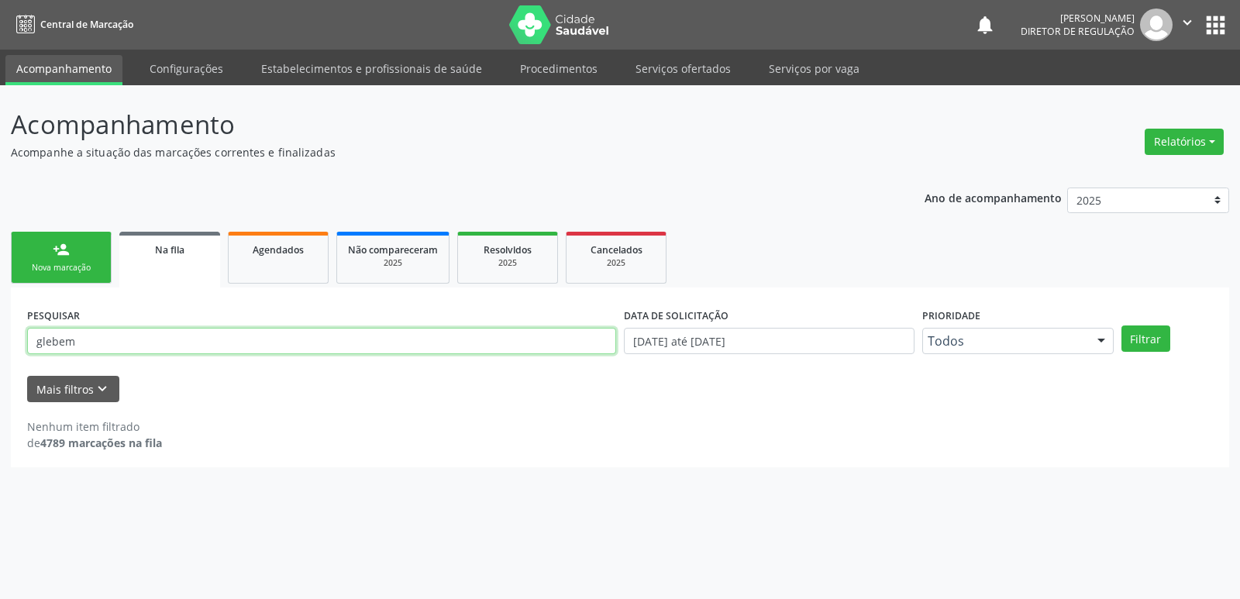
click at [218, 339] on input "glebem" at bounding box center [321, 341] width 589 height 26
click at [1121, 325] on button "Filtrar" at bounding box center [1145, 338] width 49 height 26
click at [74, 343] on input "glebemjosivaldo" at bounding box center [321, 341] width 589 height 26
click at [1121, 325] on button "Filtrar" at bounding box center [1145, 338] width 49 height 26
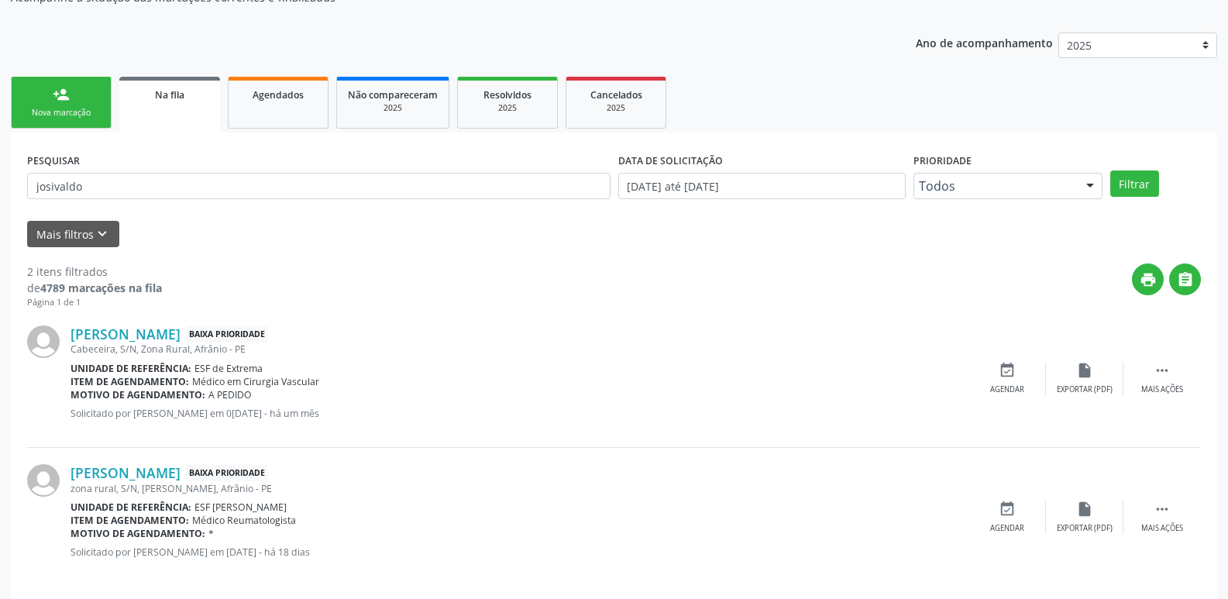
scroll to position [169, 0]
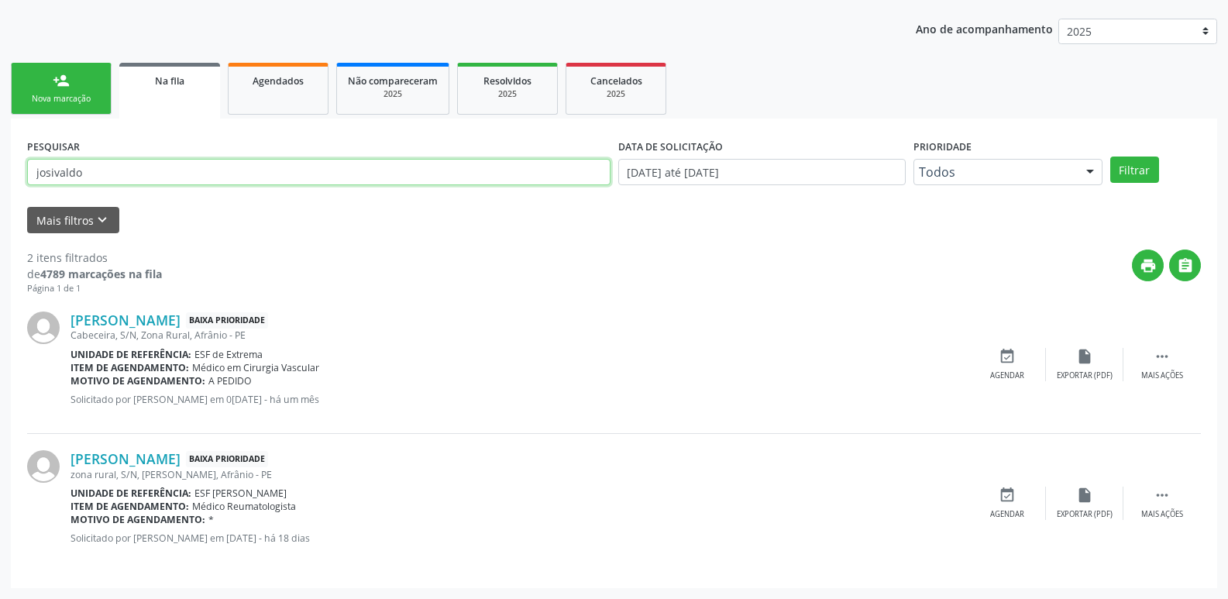
click at [91, 170] on input "josivaldo" at bounding box center [318, 172] width 583 height 26
type input "j"
type input "700505930625557"
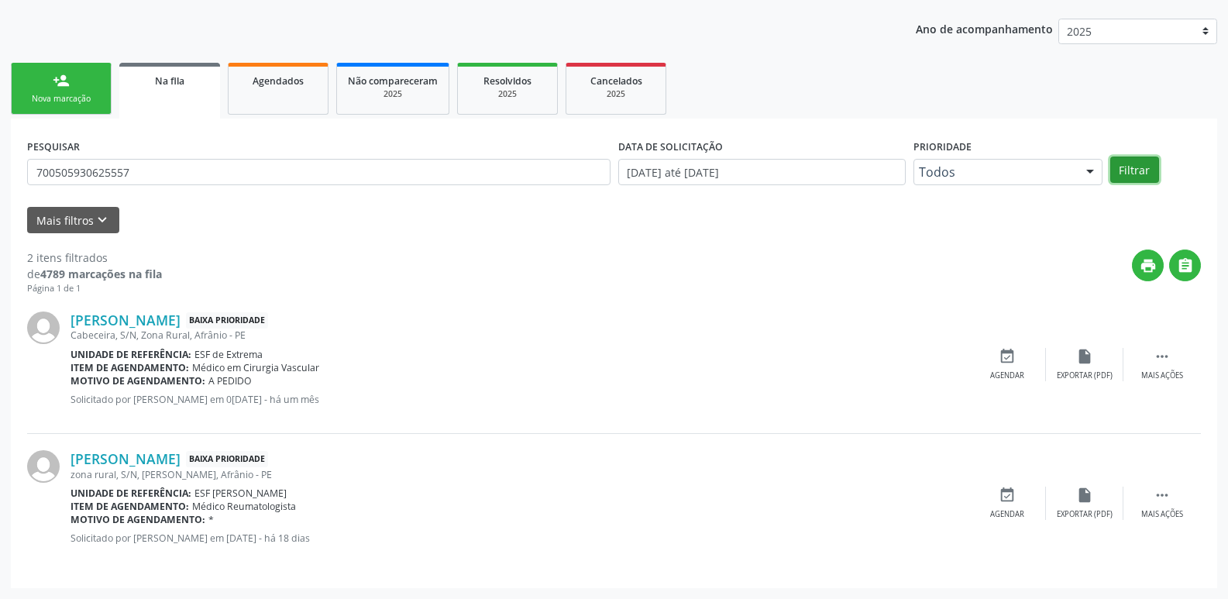
click at [1136, 160] on button "Filtrar" at bounding box center [1134, 169] width 49 height 26
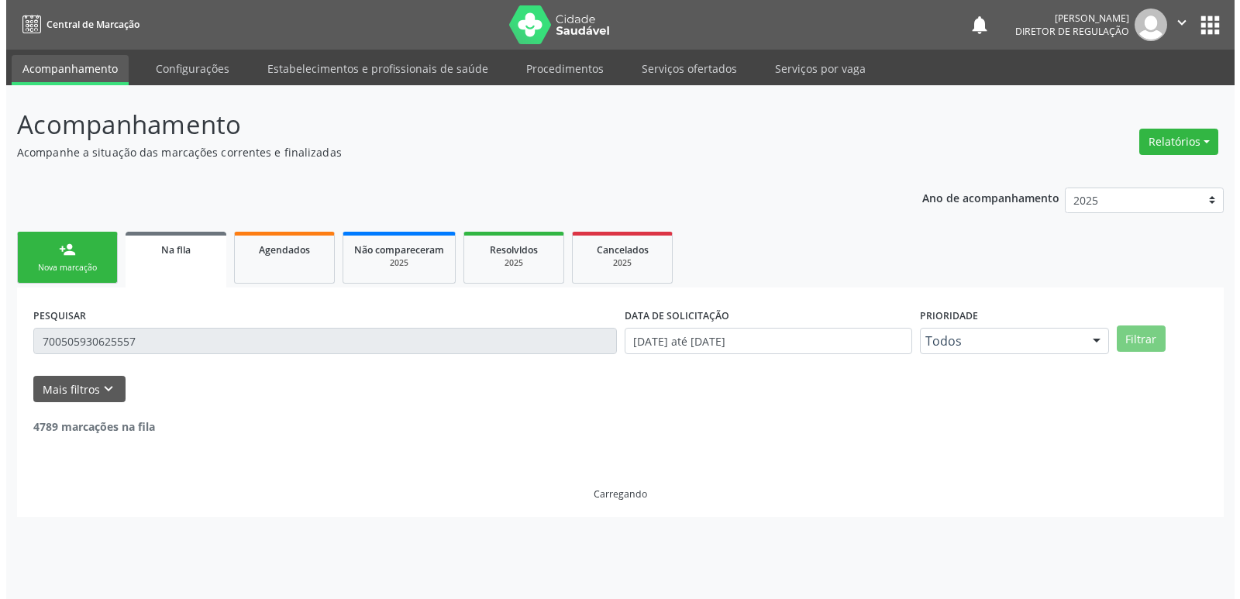
scroll to position [0, 0]
